Goal: Task Accomplishment & Management: Manage account settings

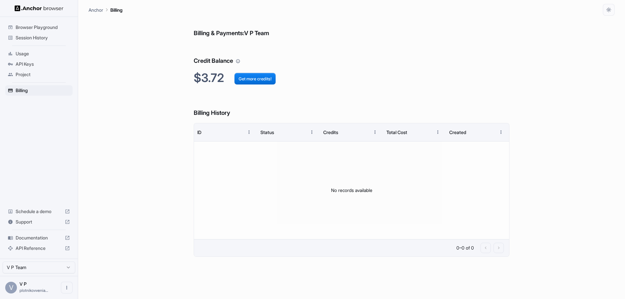
click at [111, 86] on div "Billing & Payments: V P Team Credit Balance $3.72 Get more credits! Billing His…" at bounding box center [352, 158] width 526 height 284
click at [105, 59] on div "Billing & Payments: V P Team Credit Balance $3.72 Get more credits! Billing His…" at bounding box center [352, 158] width 526 height 284
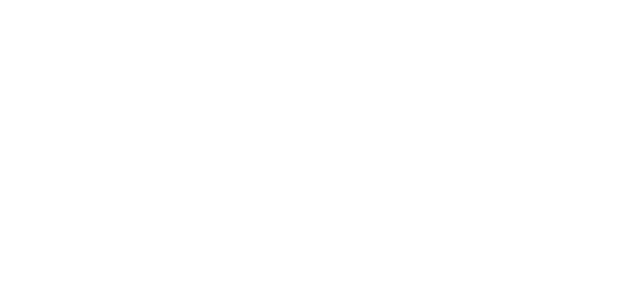
drag, startPoint x: 248, startPoint y: 104, endPoint x: 228, endPoint y: 89, distance: 24.5
click at [247, 103] on body at bounding box center [312, 149] width 625 height 299
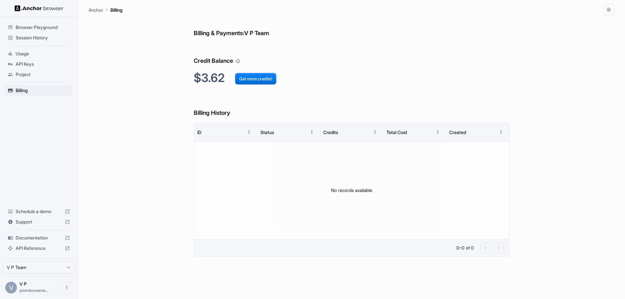
click at [36, 27] on span "Browser Playground" at bounding box center [43, 27] width 54 height 7
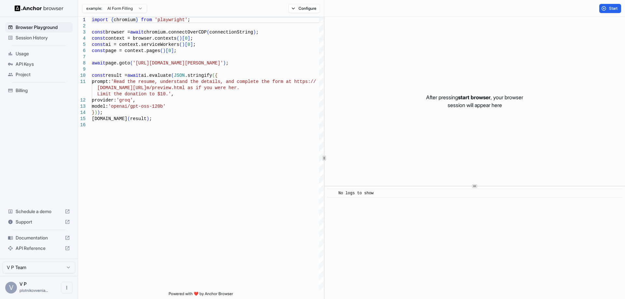
click at [35, 37] on span "Session History" at bounding box center [43, 38] width 54 height 7
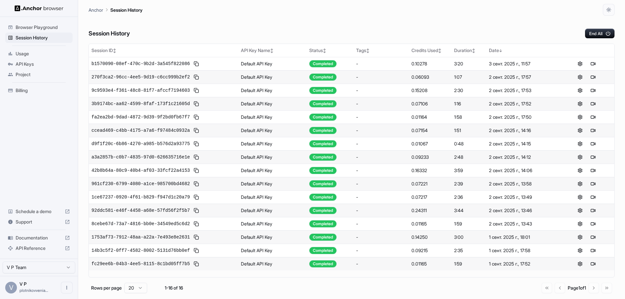
click at [212, 24] on div "Session History End All" at bounding box center [352, 27] width 526 height 23
click at [26, 90] on span "Billing" at bounding box center [43, 90] width 54 height 7
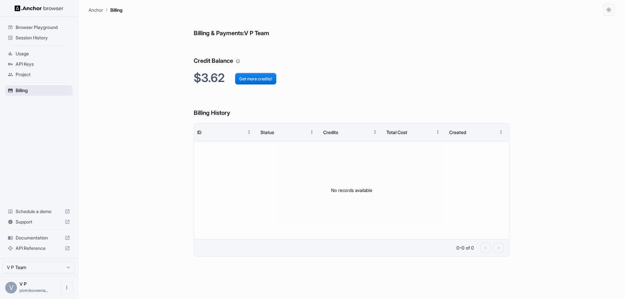
click at [25, 86] on div "Billing" at bounding box center [38, 90] width 67 height 10
click at [30, 72] on span "Project" at bounding box center [43, 74] width 54 height 7
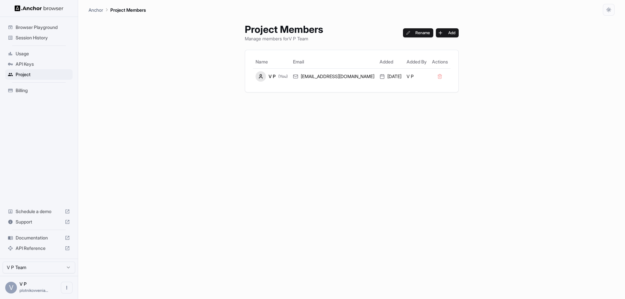
click at [32, 56] on span "Usage" at bounding box center [43, 53] width 54 height 7
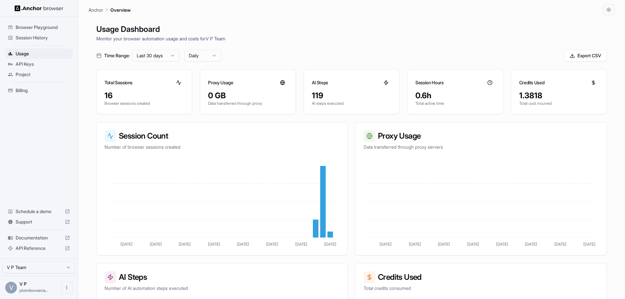
click at [23, 92] on span "Billing" at bounding box center [43, 90] width 54 height 7
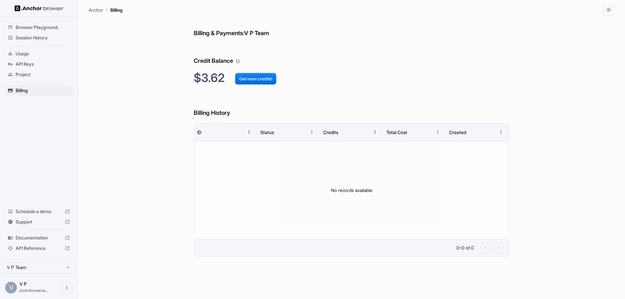
click at [107, 116] on div "Billing & Payments: V P Team Credit Balance $3.62 Get more credits! Billing His…" at bounding box center [352, 158] width 526 height 284
drag, startPoint x: 63, startPoint y: 86, endPoint x: 67, endPoint y: 89, distance: 5.3
click at [63, 86] on div "Billing" at bounding box center [38, 90] width 67 height 10
drag, startPoint x: 158, startPoint y: 127, endPoint x: 79, endPoint y: 34, distance: 122.3
click at [157, 127] on div "Billing & Payments: V P Team Credit Balance $3.62 Get more credits! Billing His…" at bounding box center [352, 158] width 526 height 284
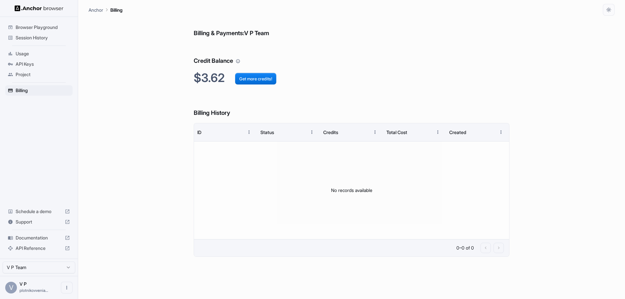
drag, startPoint x: 0, startPoint y: 0, endPoint x: 104, endPoint y: 56, distance: 117.9
click at [104, 56] on div "Billing & Payments: V P Team Credit Balance $3.62 Get more credits! Billing His…" at bounding box center [352, 158] width 526 height 284
click at [48, 124] on div "Browser Playground Session History Usage API Keys Project Billing Schedule a de…" at bounding box center [39, 138] width 78 height 242
drag, startPoint x: 140, startPoint y: 55, endPoint x: 122, endPoint y: 43, distance: 20.9
click at [140, 55] on div "Billing & Payments: V P Team Credit Balance $3.62 Get more credits! Billing His…" at bounding box center [352, 158] width 526 height 284
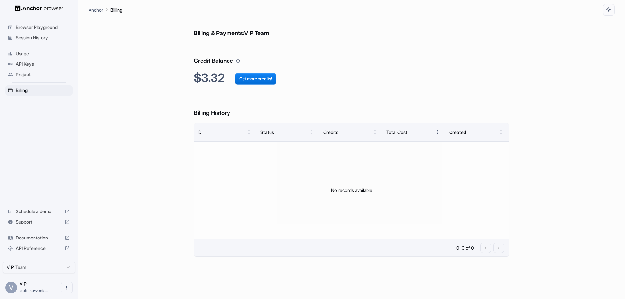
click at [118, 102] on div "Billing & Payments: V P Team Credit Balance $3.32 Get more credits! Billing His…" at bounding box center [352, 158] width 526 height 284
drag, startPoint x: 164, startPoint y: 140, endPoint x: 79, endPoint y: 40, distance: 131.1
click at [112, 80] on div "Billing & Payments: V P Team Credit Balance $3.31 Get more credits! Billing His…" at bounding box center [352, 158] width 526 height 284
click at [560, 96] on div "Billing & Payments: V P Team Credit Balance $3.30 Get more credits! Billing His…" at bounding box center [352, 158] width 526 height 284
click at [119, 82] on div "Billing & Payments: V P Team Credit Balance $3.30 Get more credits! Billing His…" at bounding box center [352, 158] width 526 height 284
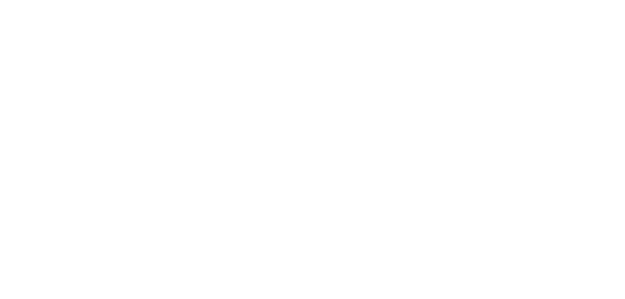
click at [101, 65] on body at bounding box center [312, 149] width 625 height 299
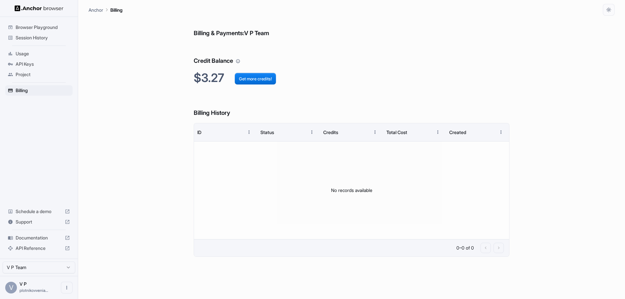
click at [598, 86] on div "Billing & Payments: V P Team Credit Balance $3.27 Get more credits! Billing His…" at bounding box center [352, 158] width 526 height 284
